Goal: Information Seeking & Learning: Learn about a topic

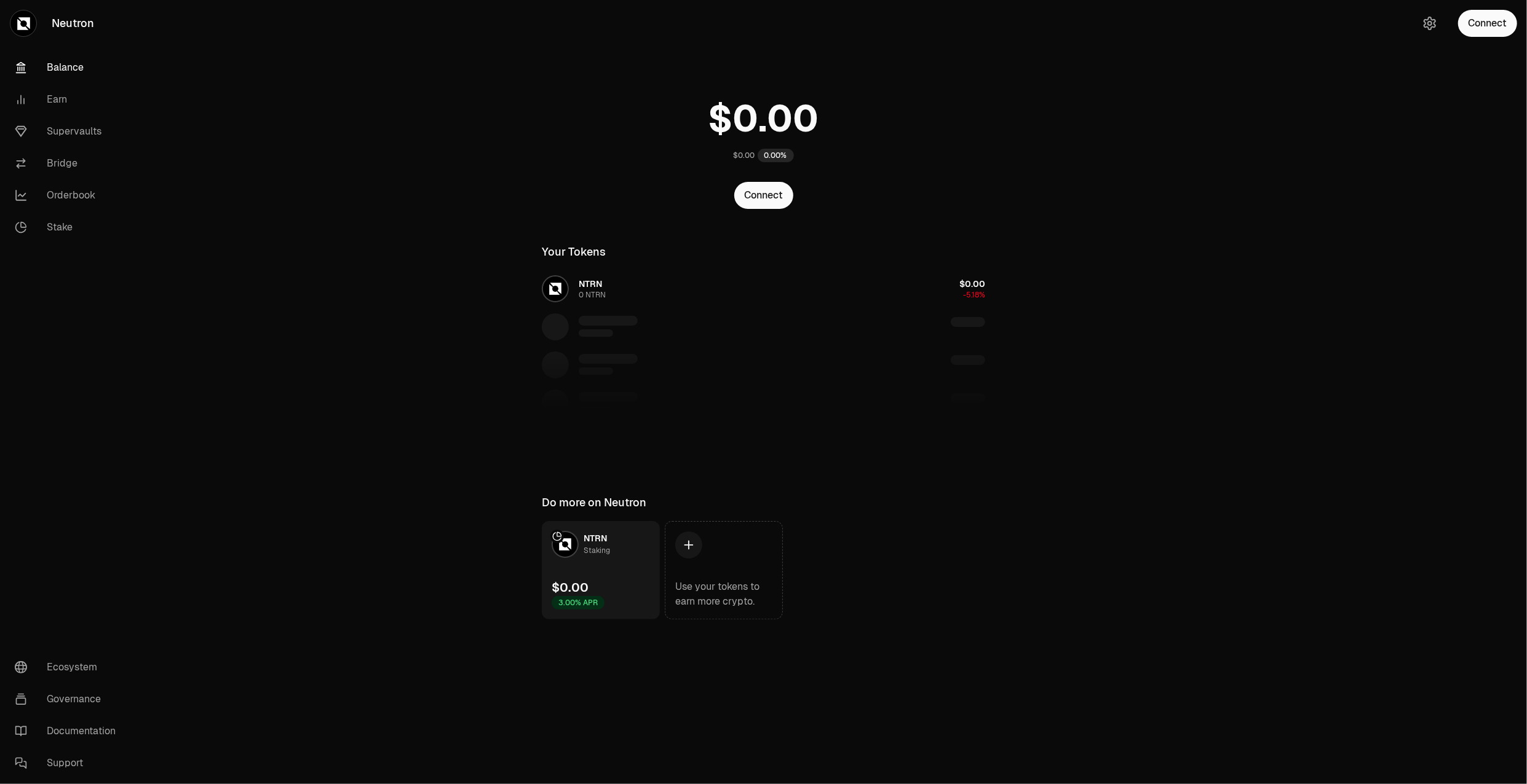
click at [22, 20] on icon at bounding box center [24, 24] width 13 height 13
click at [396, 86] on main "$0.00 0.00% Connect Your Tokens NTRN 0 NTRN $0.00 -5.18% Do more on Neutron NTR…" at bounding box center [832, 334] width 1389 height 668
click at [79, 169] on link "Bridge" at bounding box center [69, 163] width 128 height 32
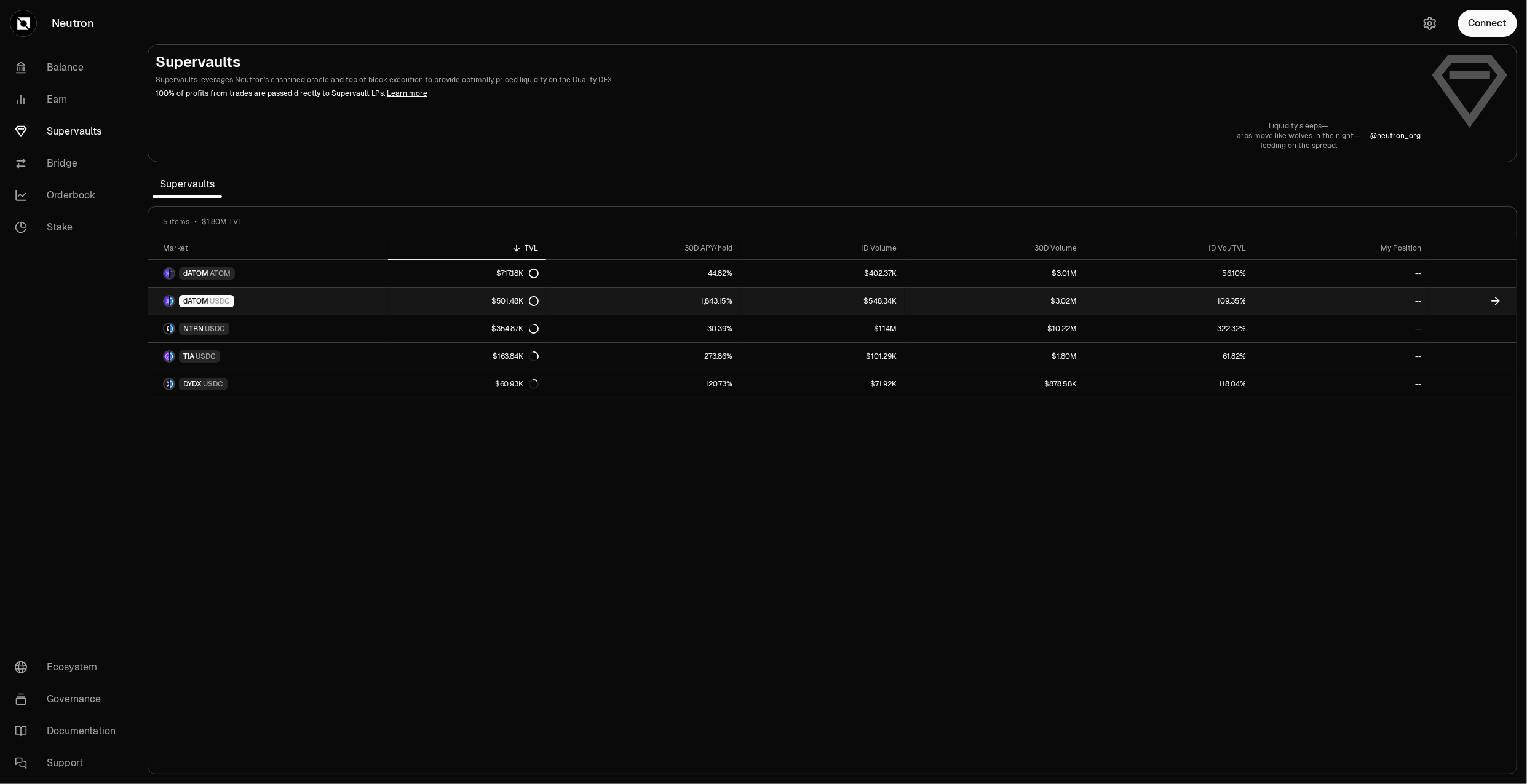
click at [365, 305] on link "dATOM USDC" at bounding box center [268, 300] width 240 height 27
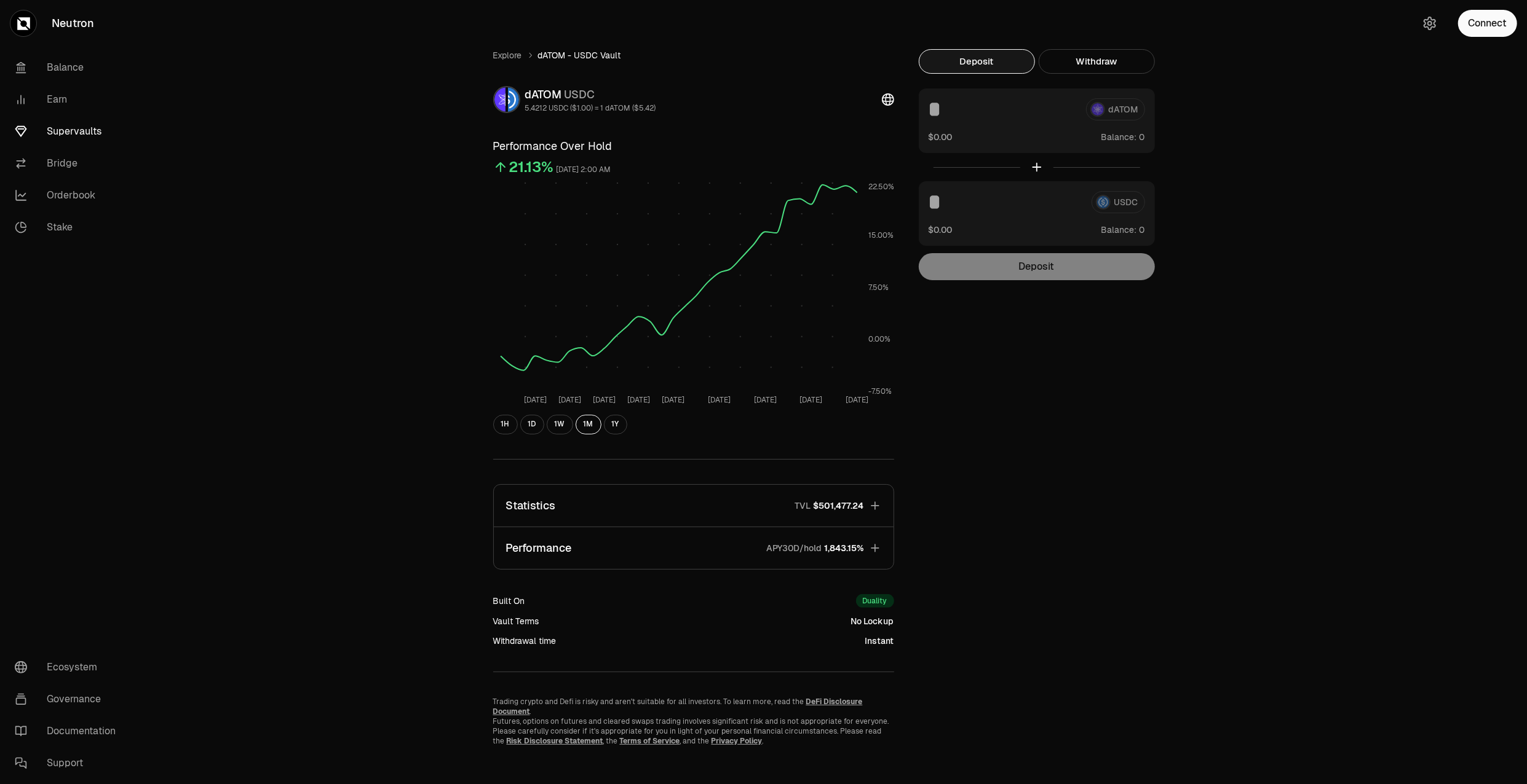
scroll to position [1, 0]
click at [678, 548] on button "Performance APY30D/hold 1,843.15%" at bounding box center [694, 547] width 400 height 42
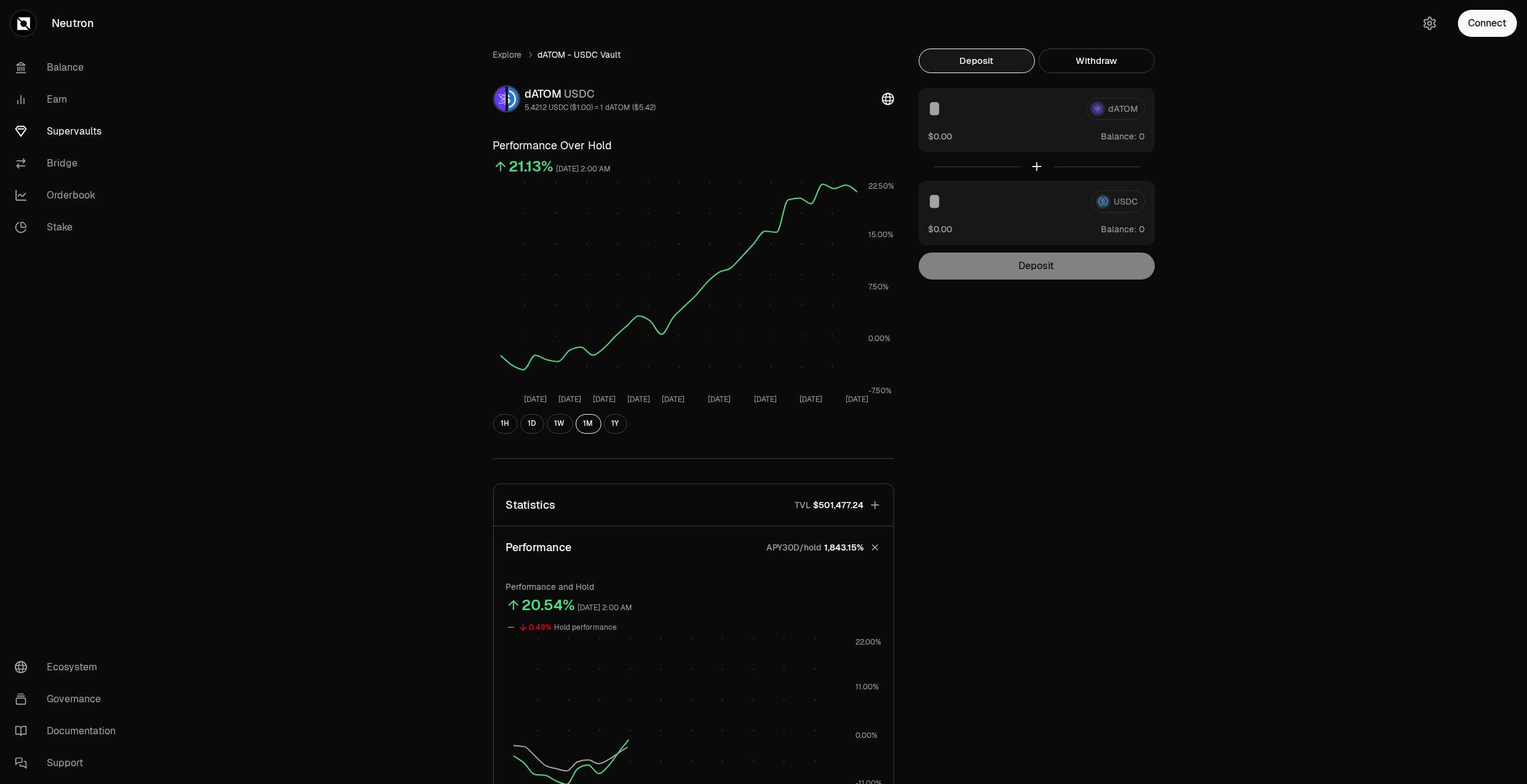
scroll to position [359, 0]
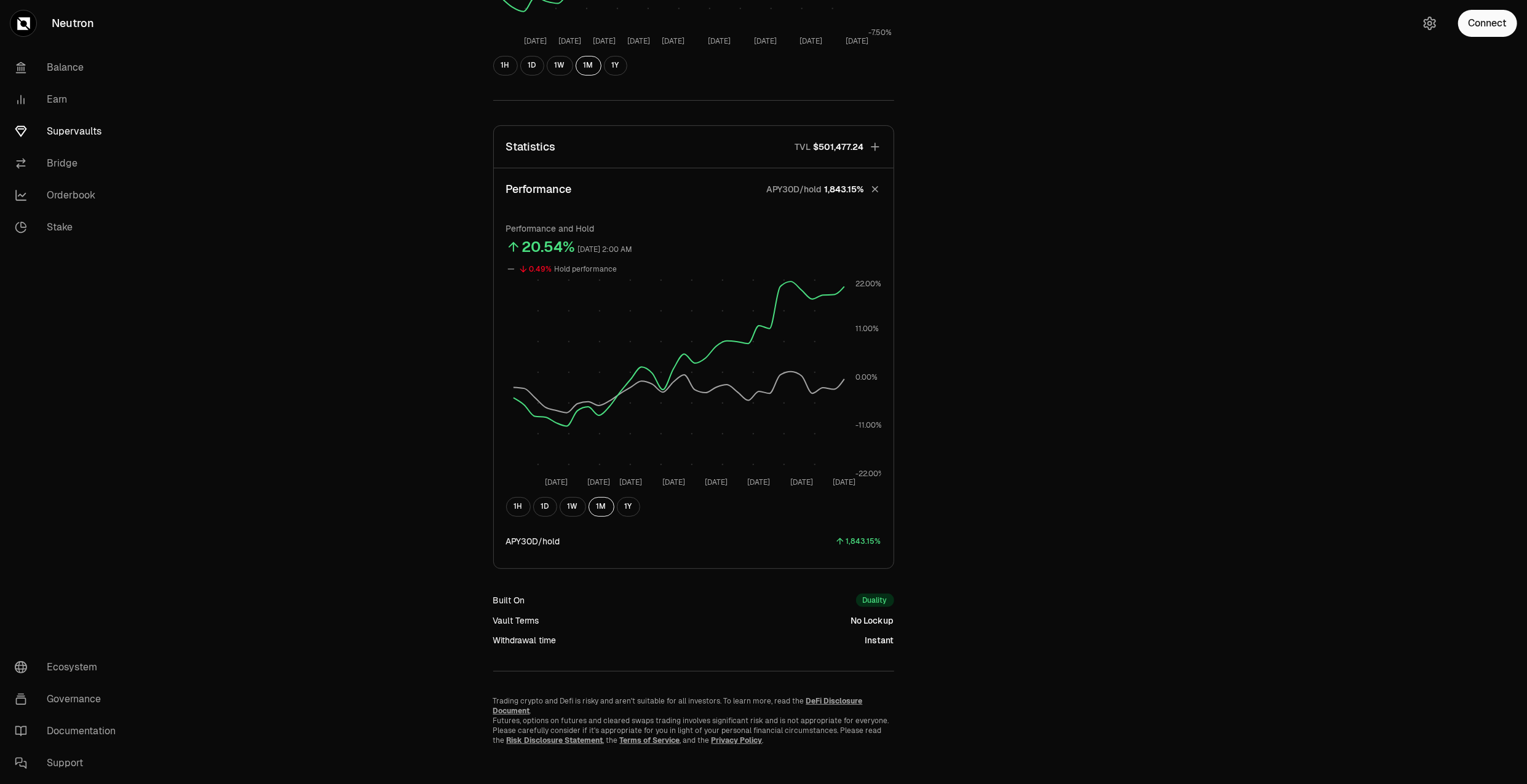
click at [692, 161] on button "Statistics TVL $501,477.24" at bounding box center [694, 147] width 400 height 42
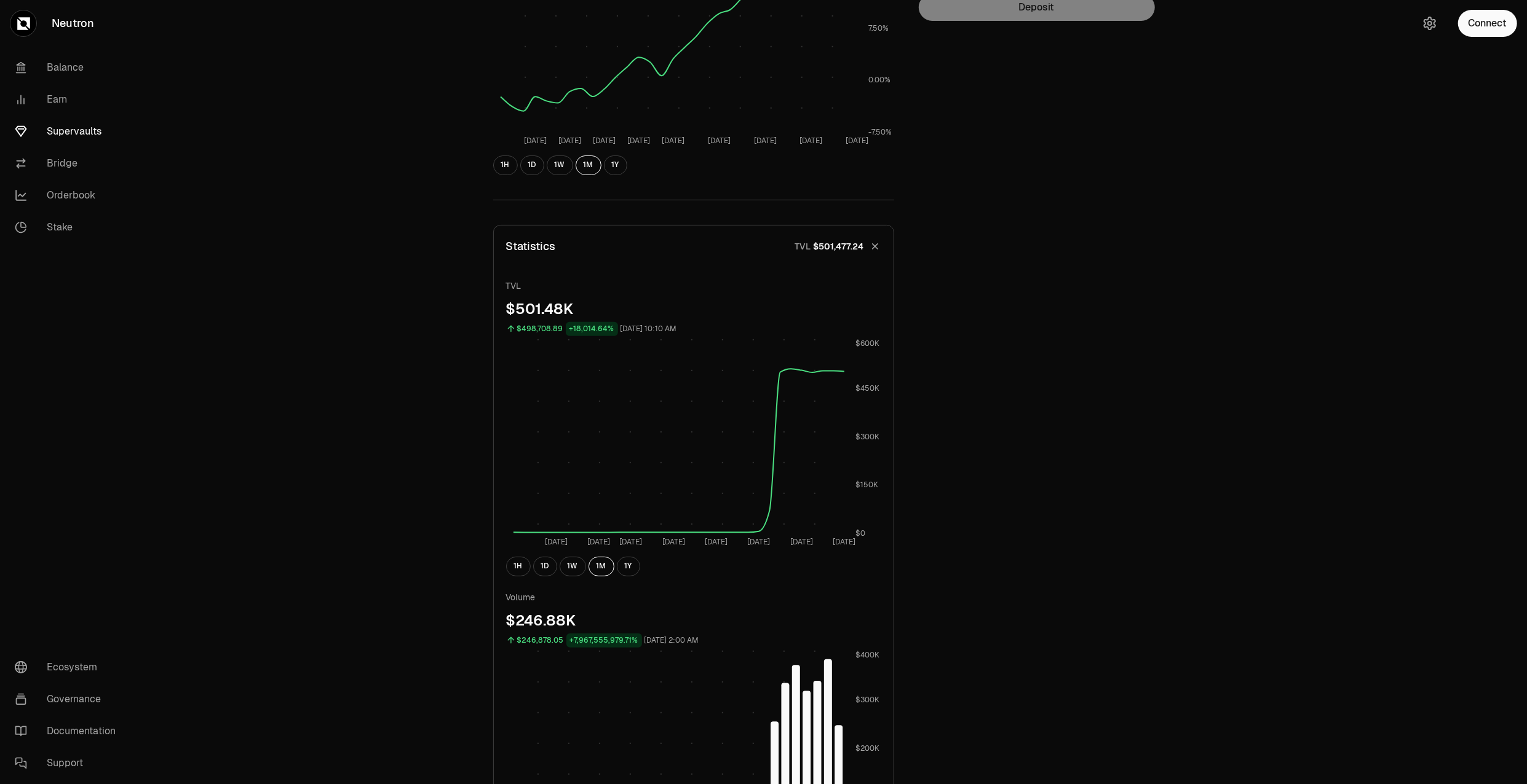
scroll to position [86, 0]
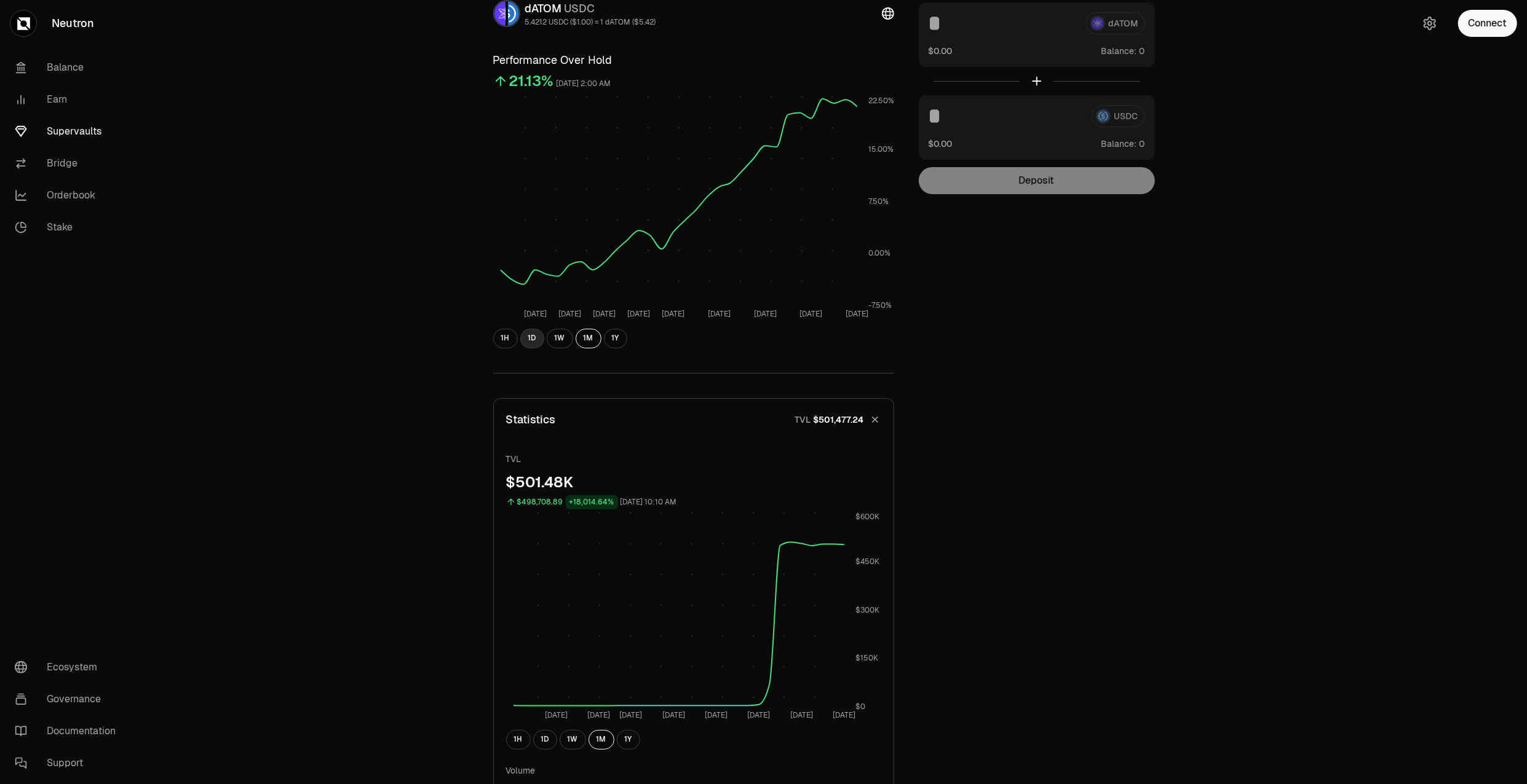
click at [533, 337] on button "1D" at bounding box center [532, 338] width 24 height 19
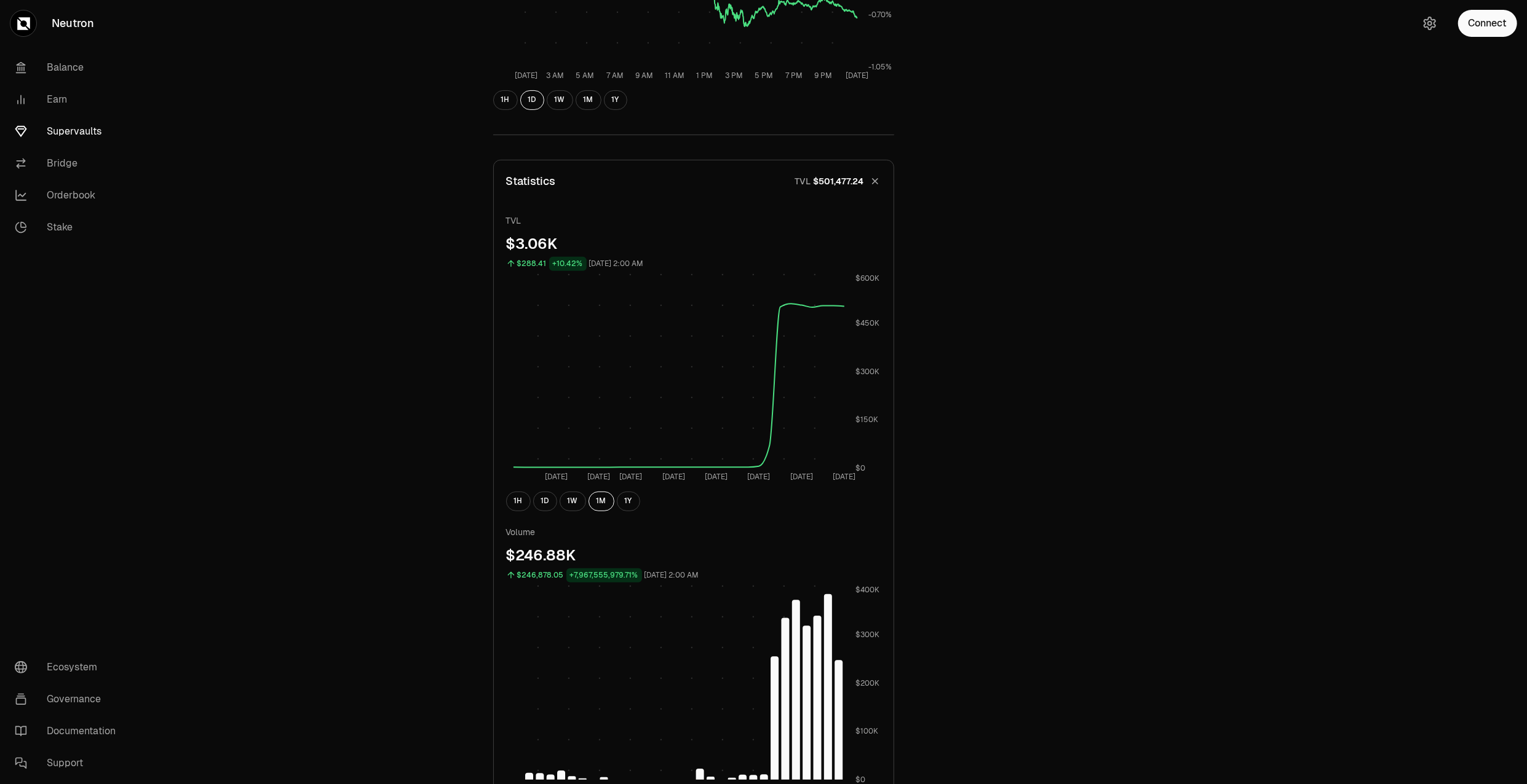
scroll to position [179, 0]
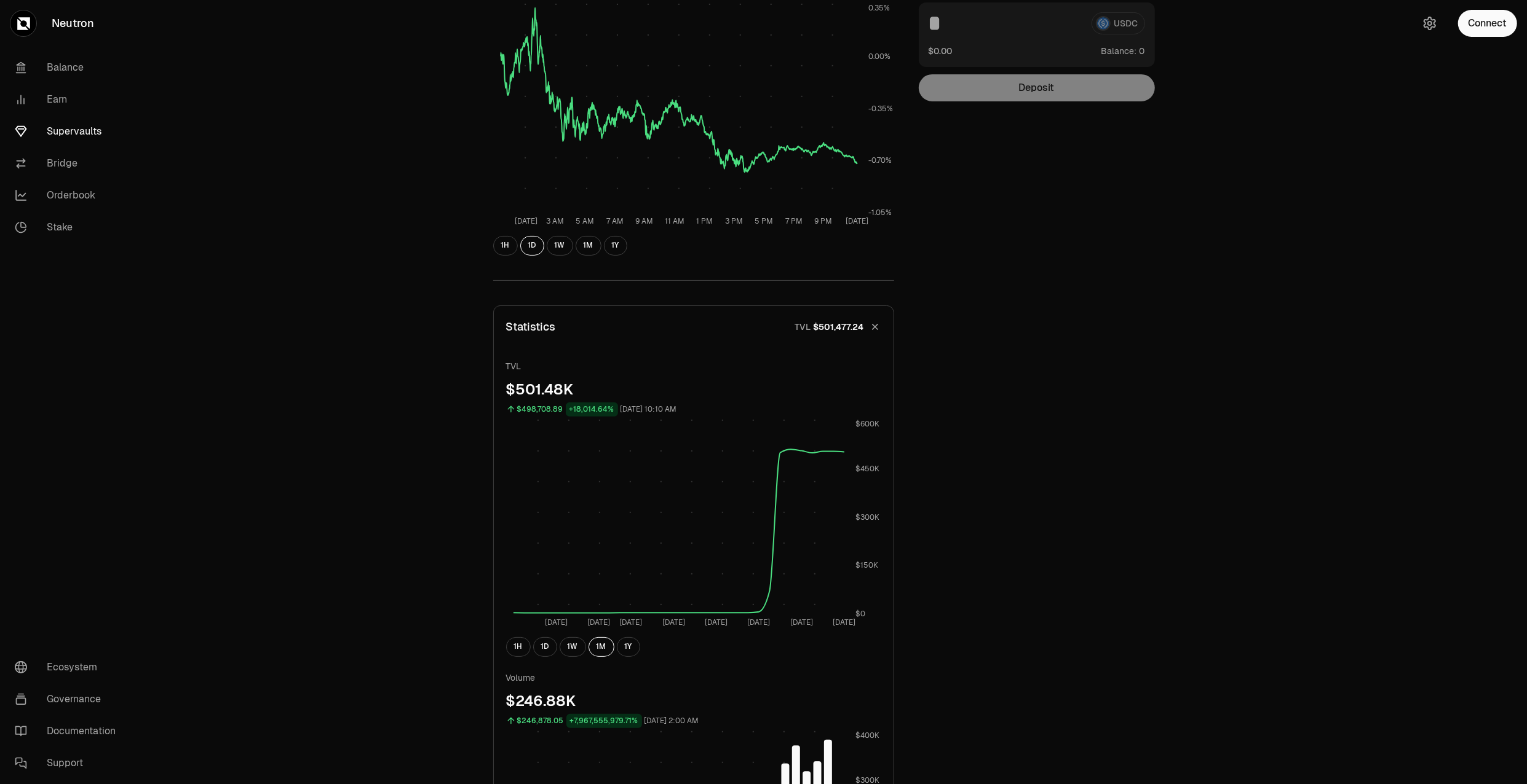
click at [636, 306] on button "Statistics TVL $501,477.24" at bounding box center [694, 327] width 400 height 42
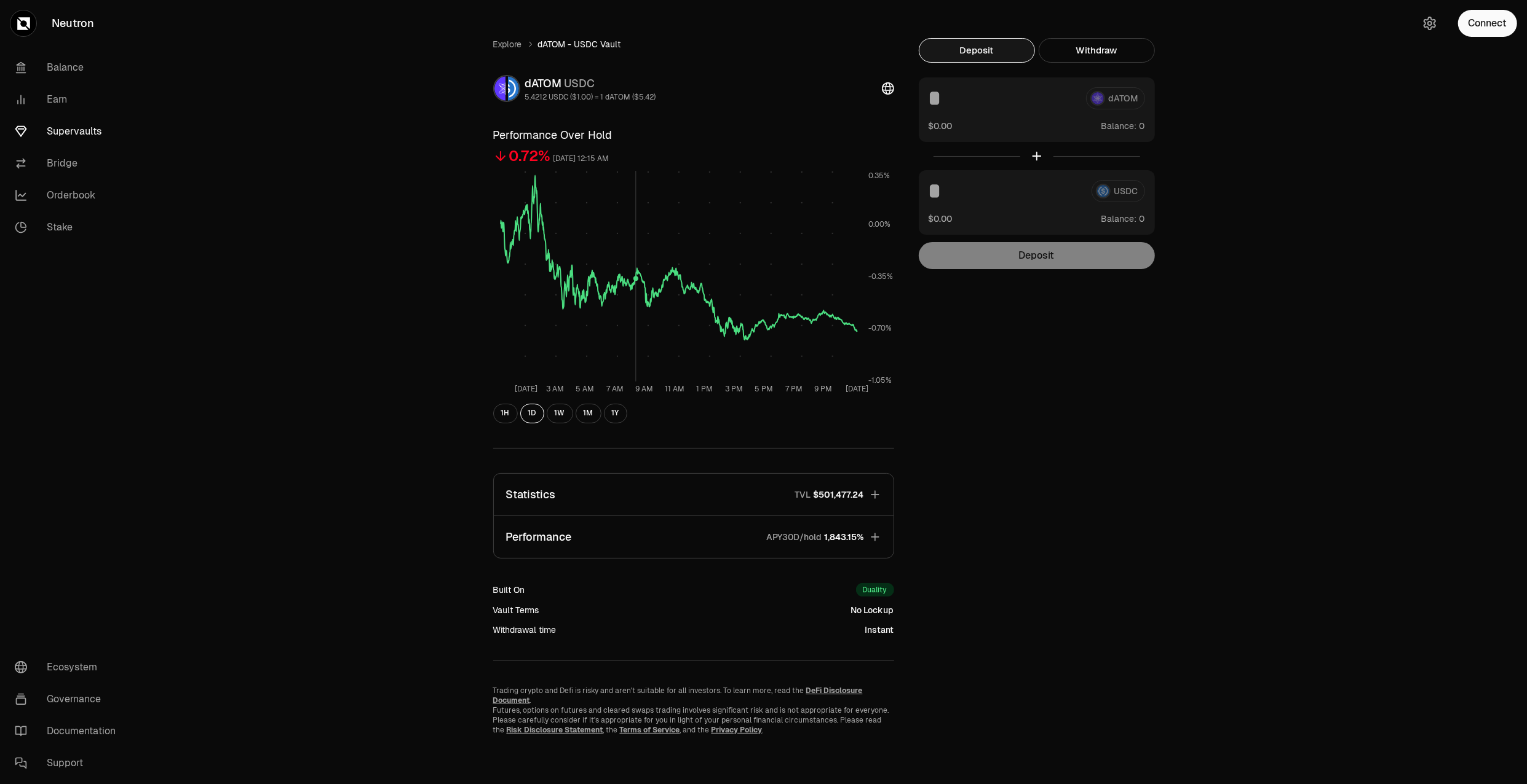
scroll to position [1, 0]
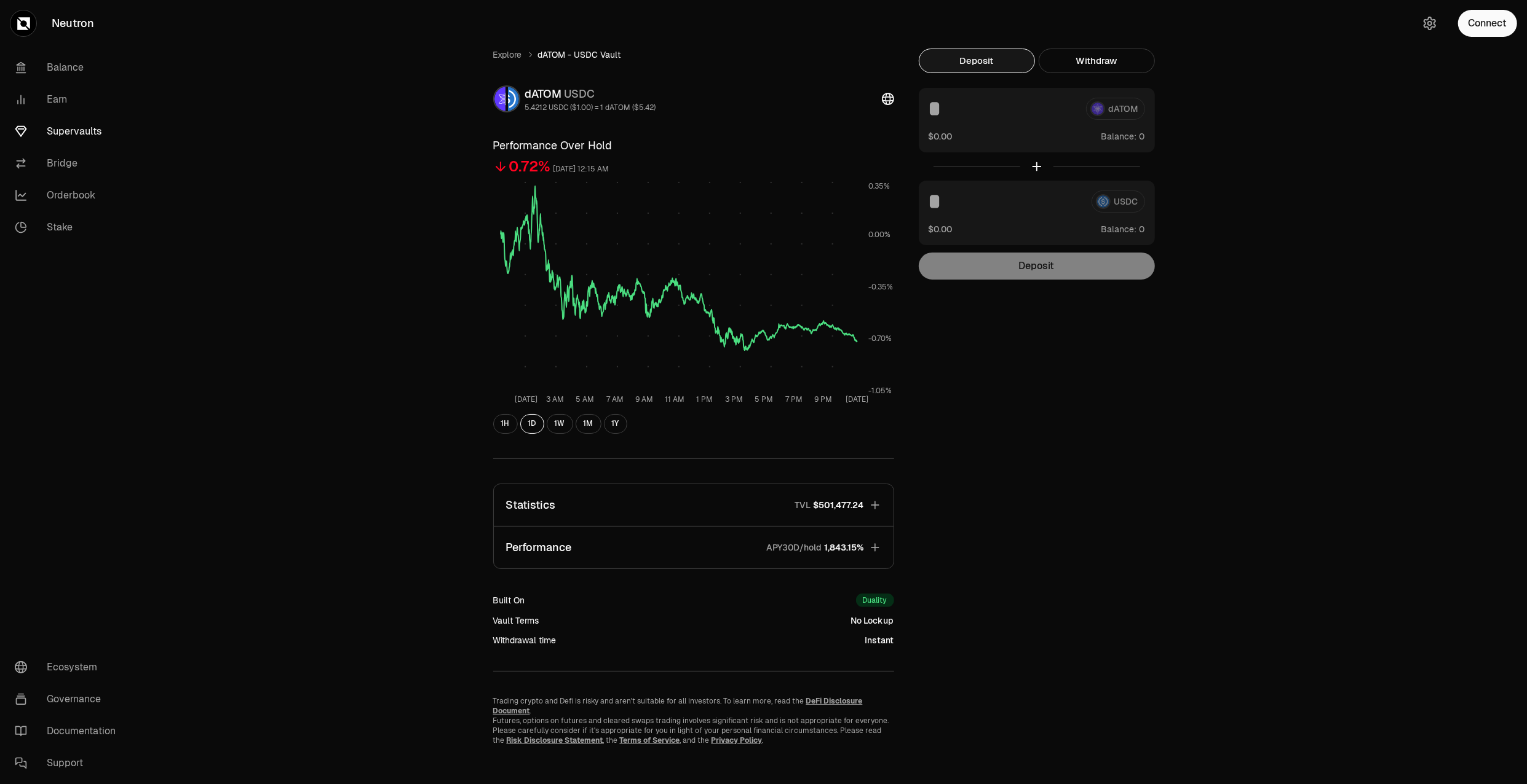
click at [611, 563] on button "Performance APY30D/hold 1,843.15%" at bounding box center [694, 547] width 400 height 42
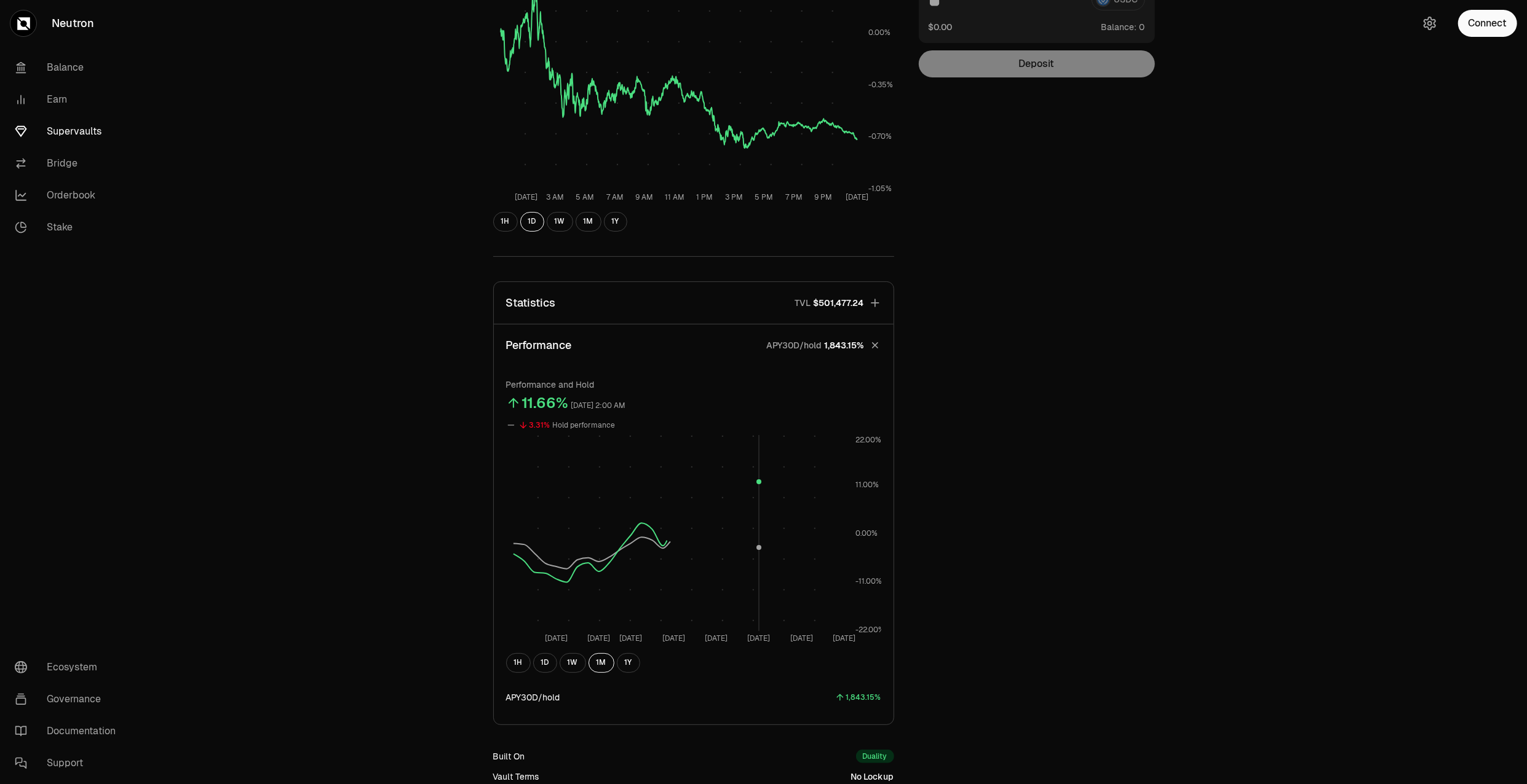
scroll to position [342, 0]
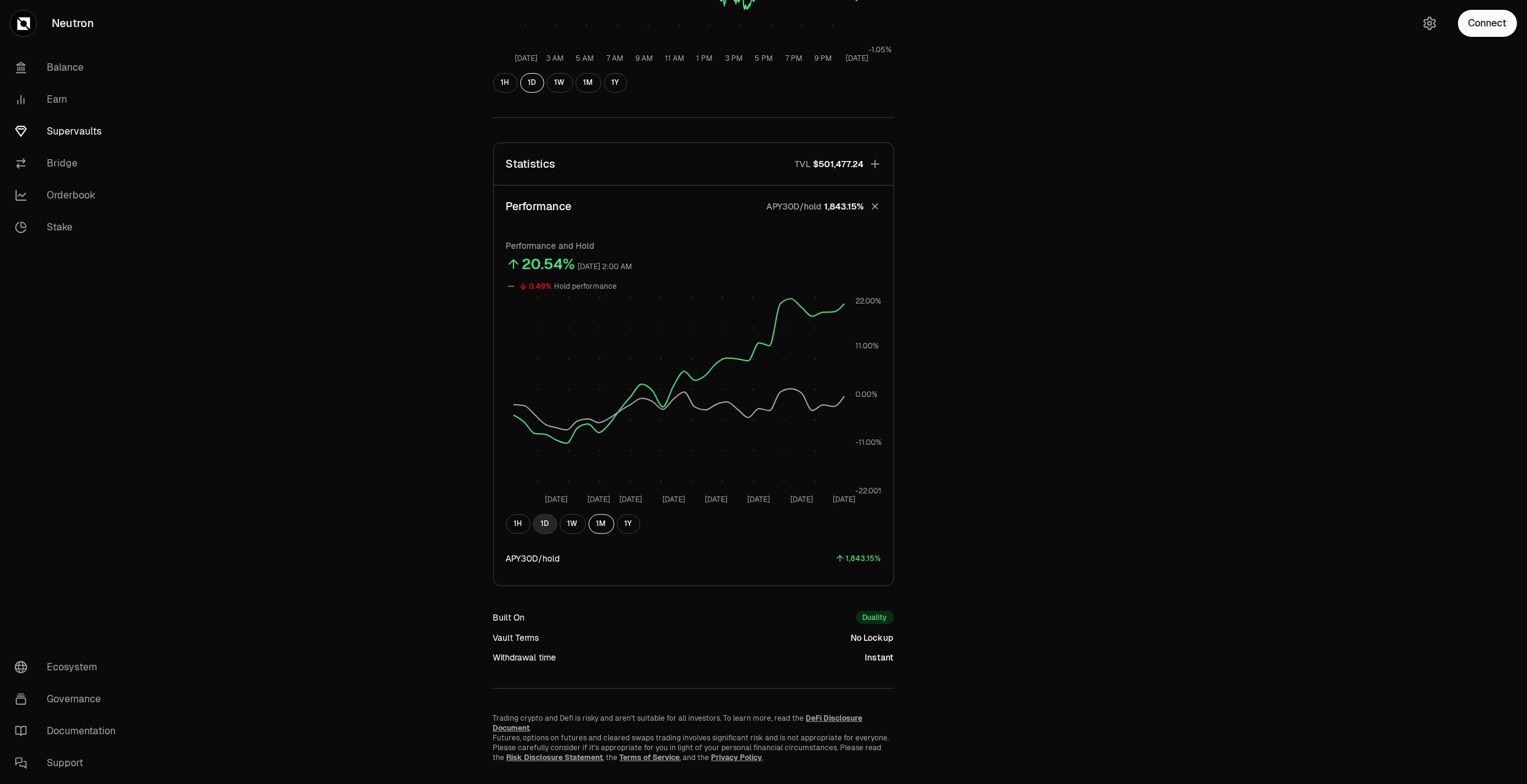
click at [554, 529] on button "1D" at bounding box center [545, 523] width 24 height 19
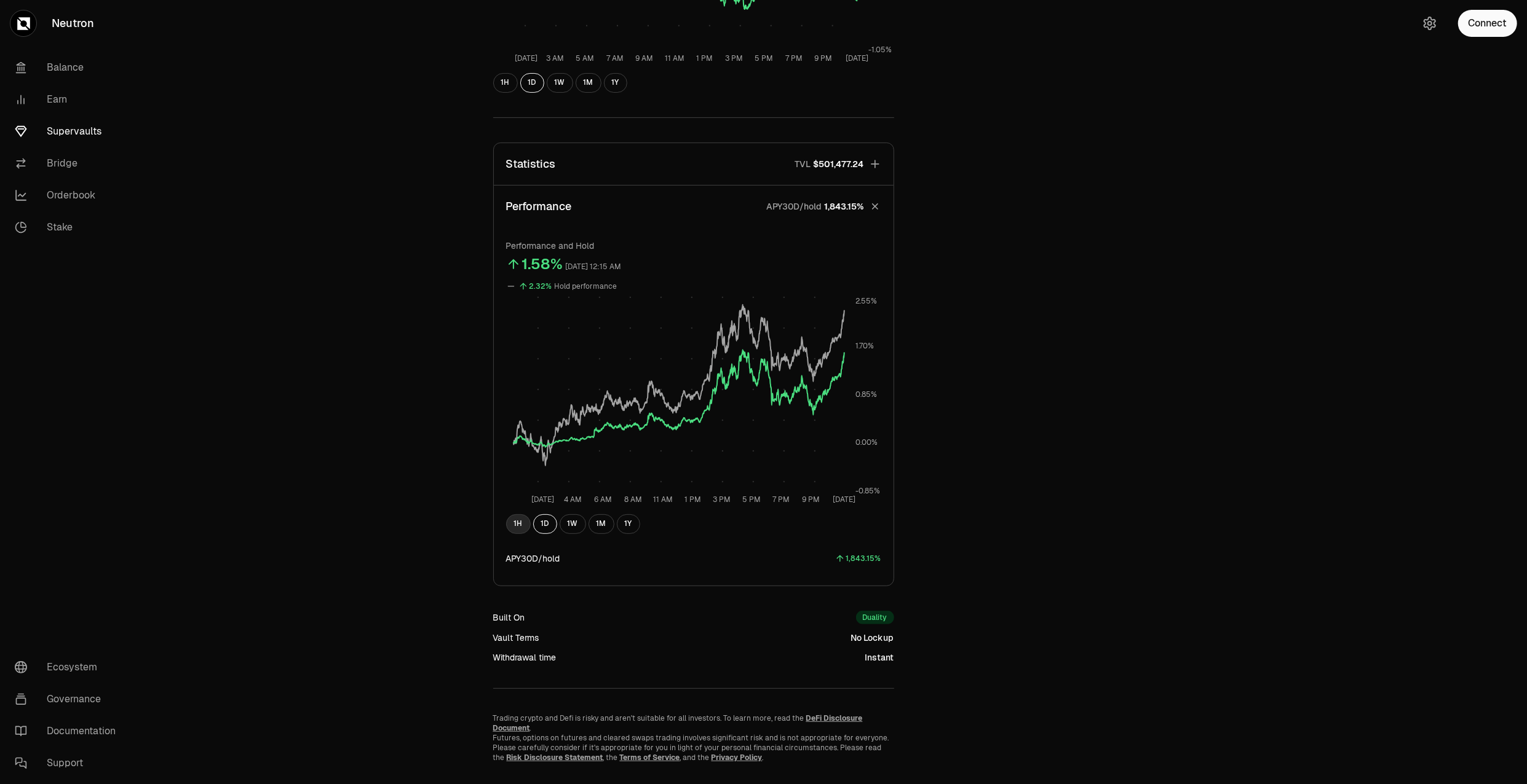
click at [520, 523] on button "1H" at bounding box center [518, 523] width 24 height 19
